Goal: Subscribe to service/newsletter

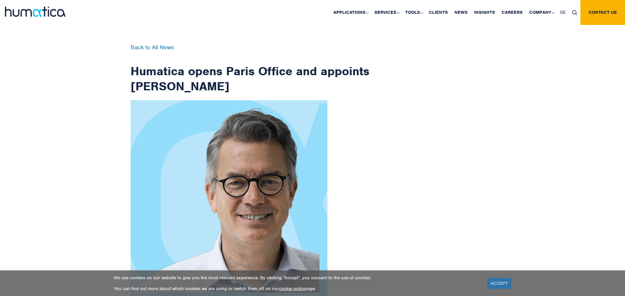
scroll to position [1047, 0]
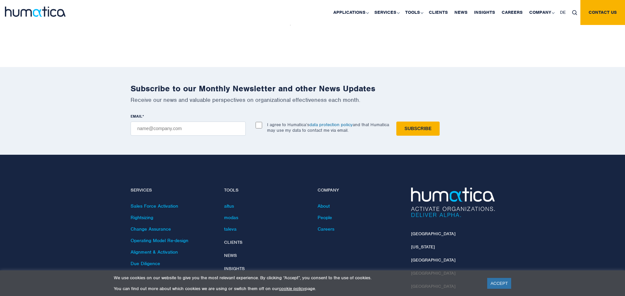
checkbox input "true"
type input "[EMAIL_ADDRESS][DOMAIN_NAME]"
click at [397, 121] on input "Subscribe" at bounding box center [418, 128] width 43 height 14
